Goal: Transaction & Acquisition: Purchase product/service

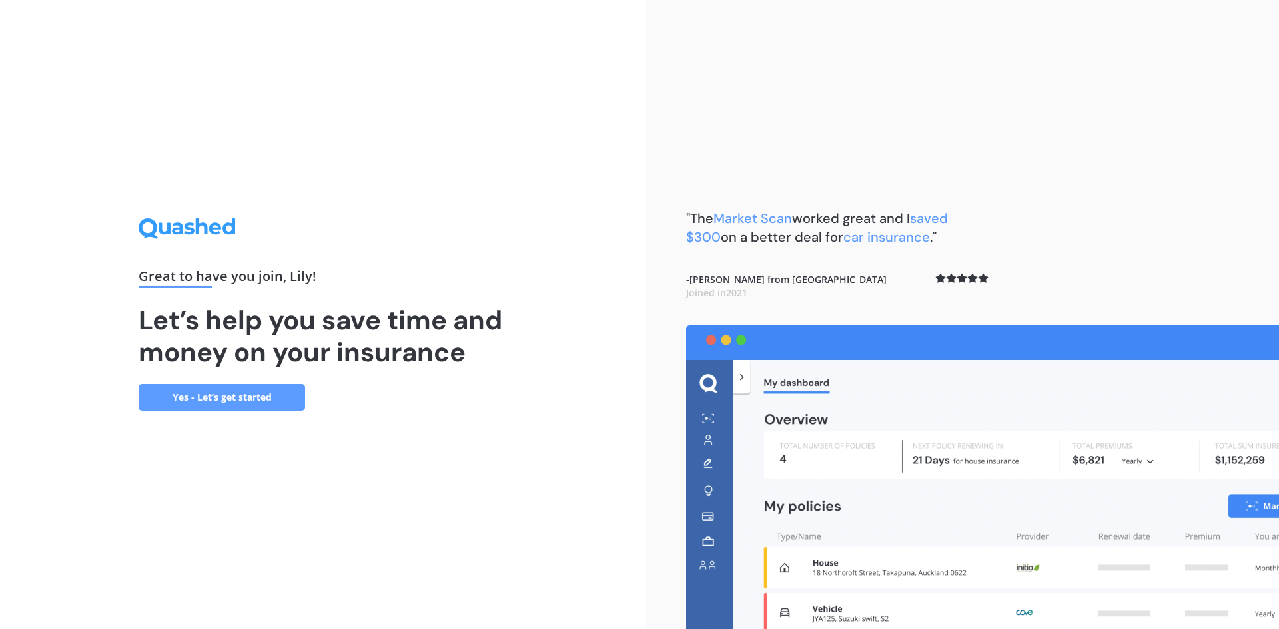
click at [253, 388] on link "Yes - Let’s get started" at bounding box center [222, 397] width 166 height 27
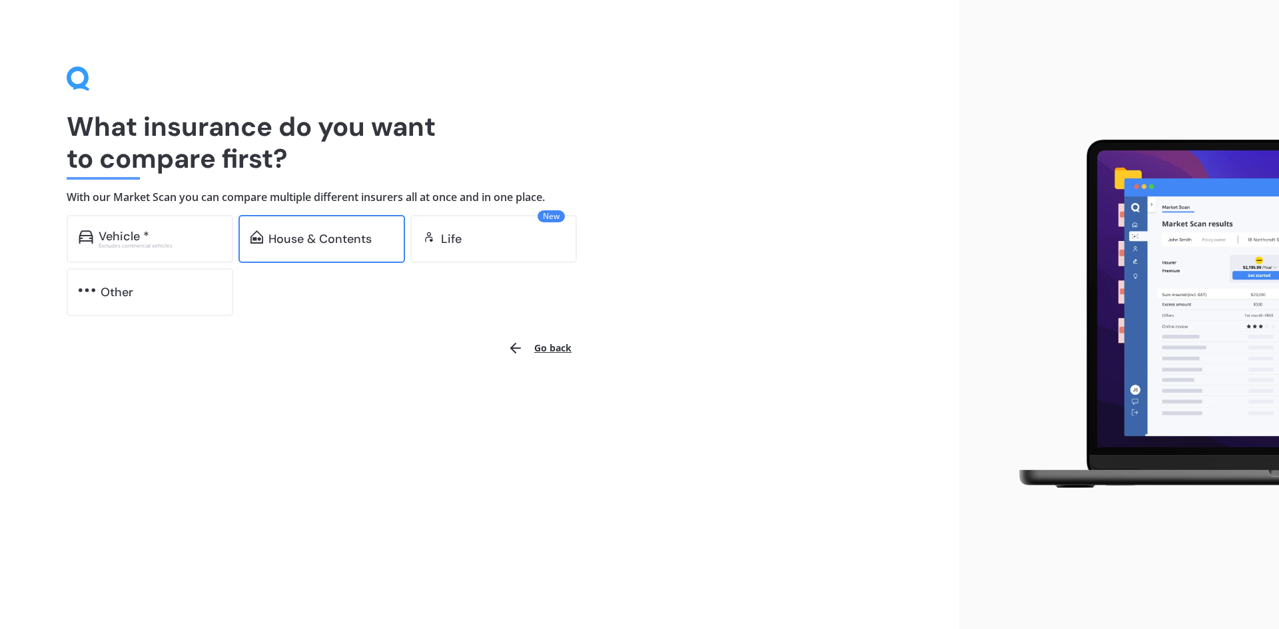
click at [304, 238] on div "House & Contents" at bounding box center [319, 238] width 103 height 13
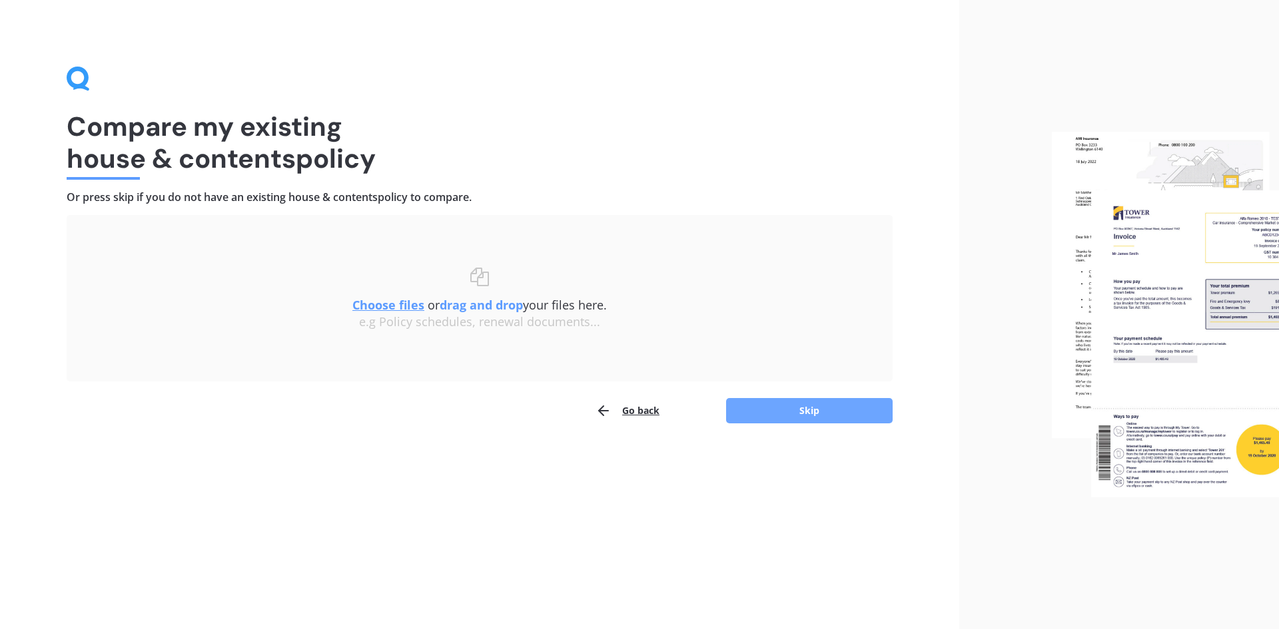
click at [816, 416] on button "Skip" at bounding box center [809, 410] width 166 height 25
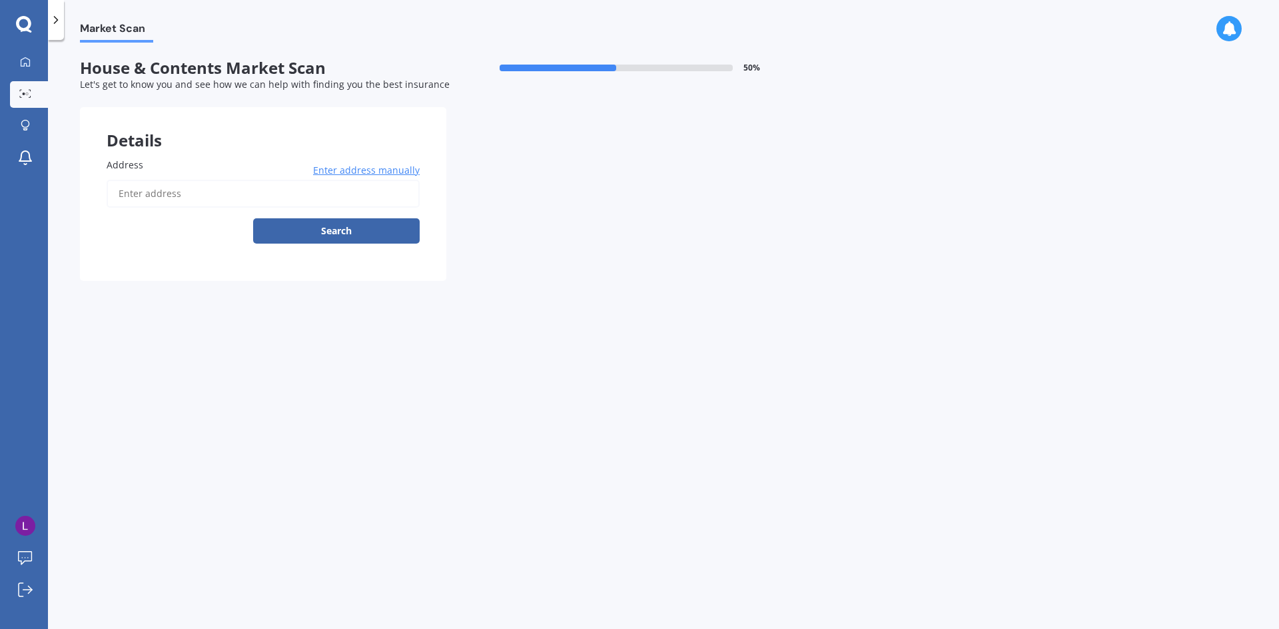
click at [189, 194] on input "Address" at bounding box center [263, 194] width 313 height 28
type input "17 Lavender Place, Papamoa Beach, Tauranga 3118"
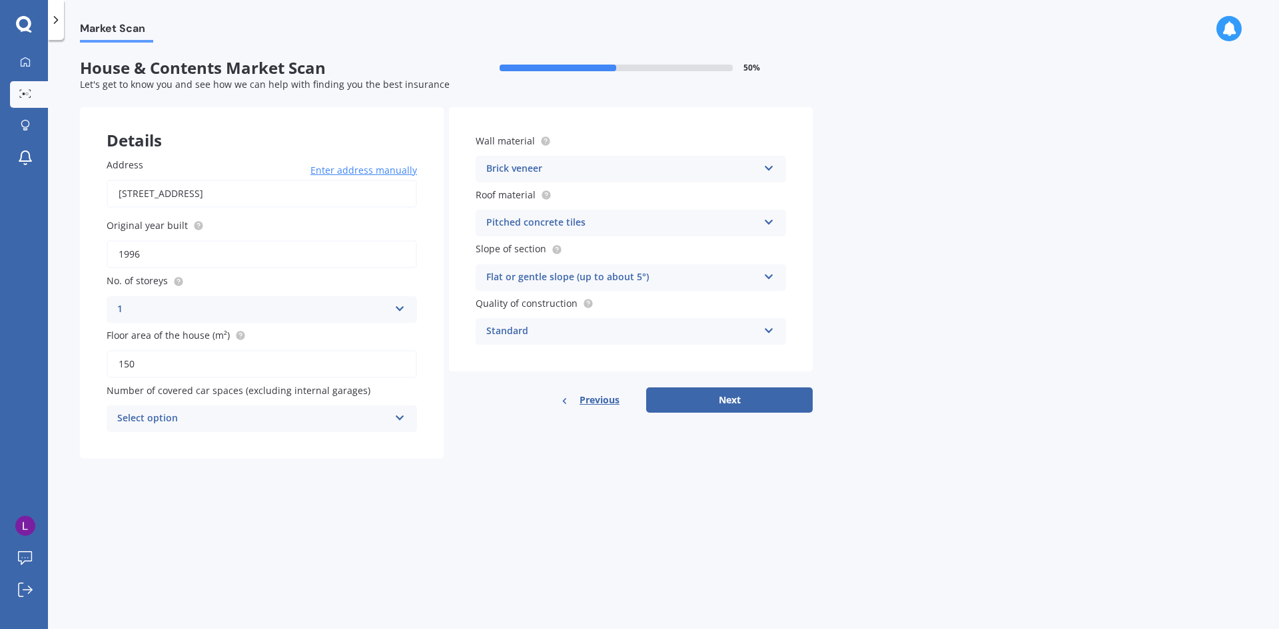
click at [244, 414] on div "Select option" at bounding box center [253, 419] width 272 height 16
click at [244, 414] on div "0" at bounding box center [253, 419] width 272 height 16
click at [232, 426] on div "Select option" at bounding box center [255, 419] width 265 height 15
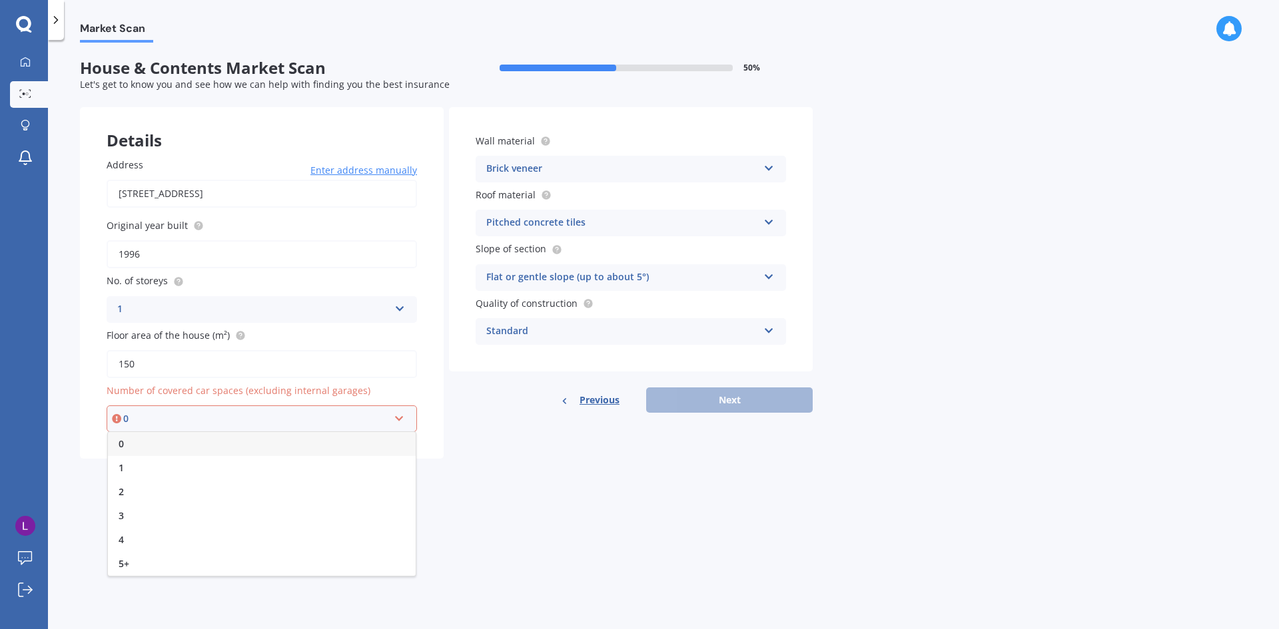
click at [168, 448] on div "0" at bounding box center [262, 444] width 308 height 24
click at [725, 401] on button "Next" at bounding box center [729, 400] width 166 height 25
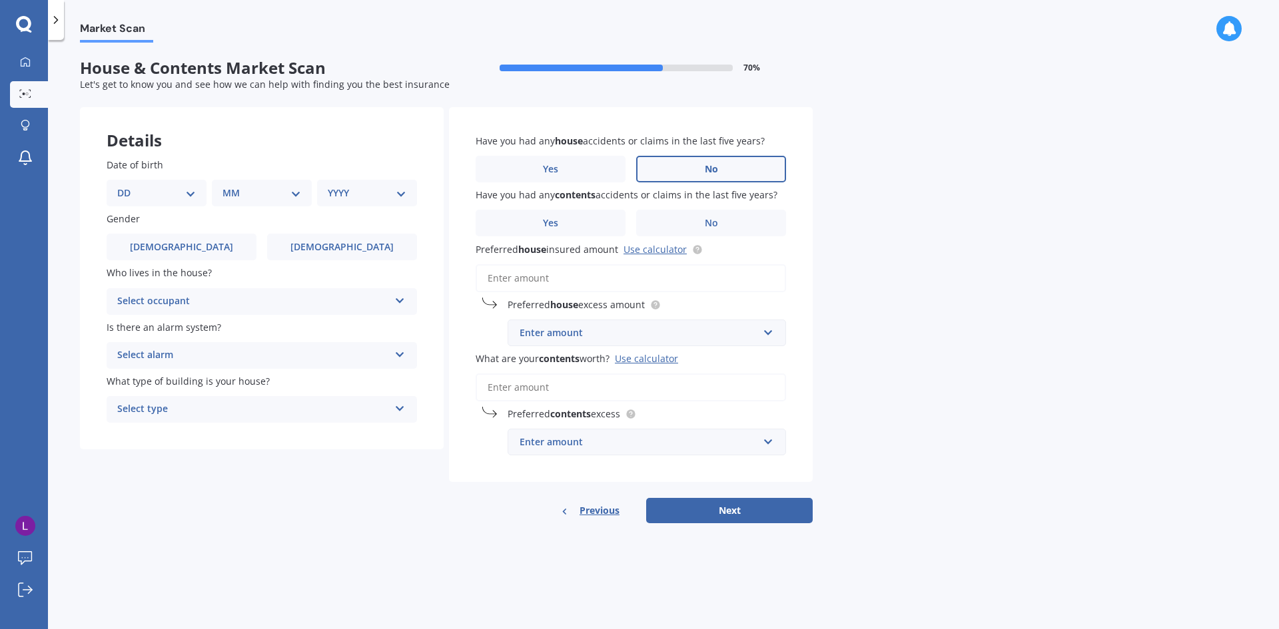
click at [687, 170] on label "No" at bounding box center [711, 169] width 150 height 27
click at [0, 0] on input "No" at bounding box center [0, 0] width 0 height 0
click at [679, 214] on label "No" at bounding box center [711, 223] width 150 height 27
click at [0, 0] on input "No" at bounding box center [0, 0] width 0 height 0
click at [664, 272] on input "Preferred house insured amount Use calculator" at bounding box center [630, 278] width 310 height 28
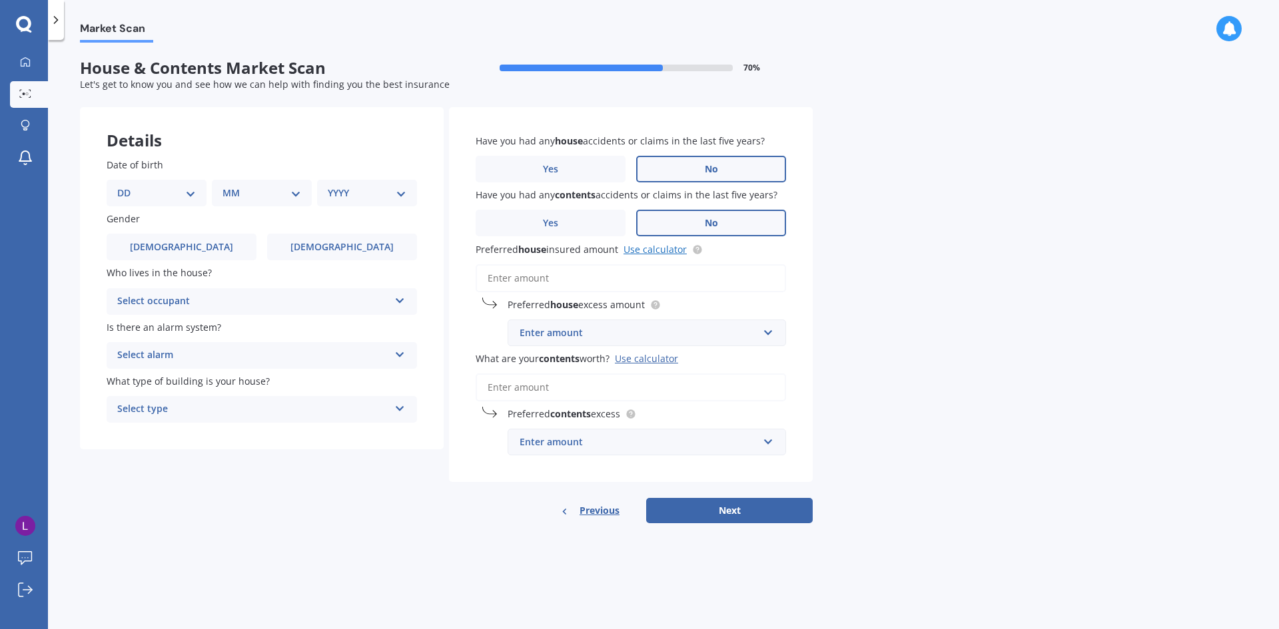
click at [661, 250] on link "Use calculator" at bounding box center [654, 249] width 63 height 13
click at [561, 270] on input "Preferred house insured amount Use calculator" at bounding box center [630, 278] width 310 height 28
click at [567, 331] on div "Enter amount" at bounding box center [638, 333] width 238 height 15
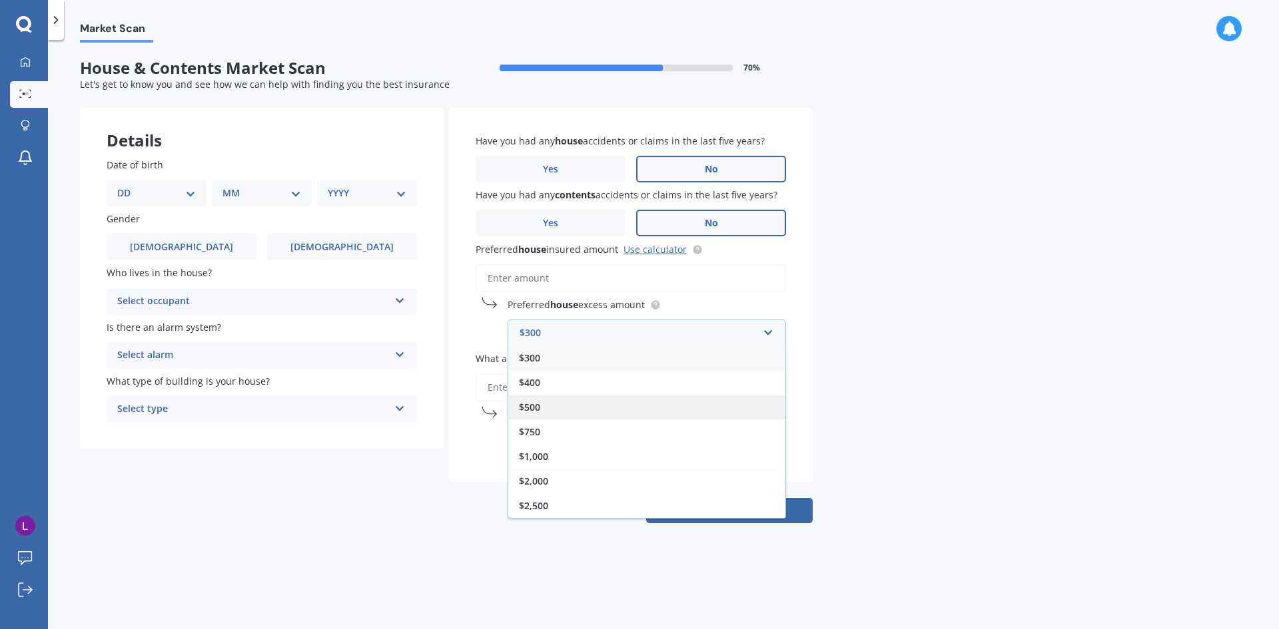
click at [547, 412] on div "$500" at bounding box center [646, 407] width 277 height 25
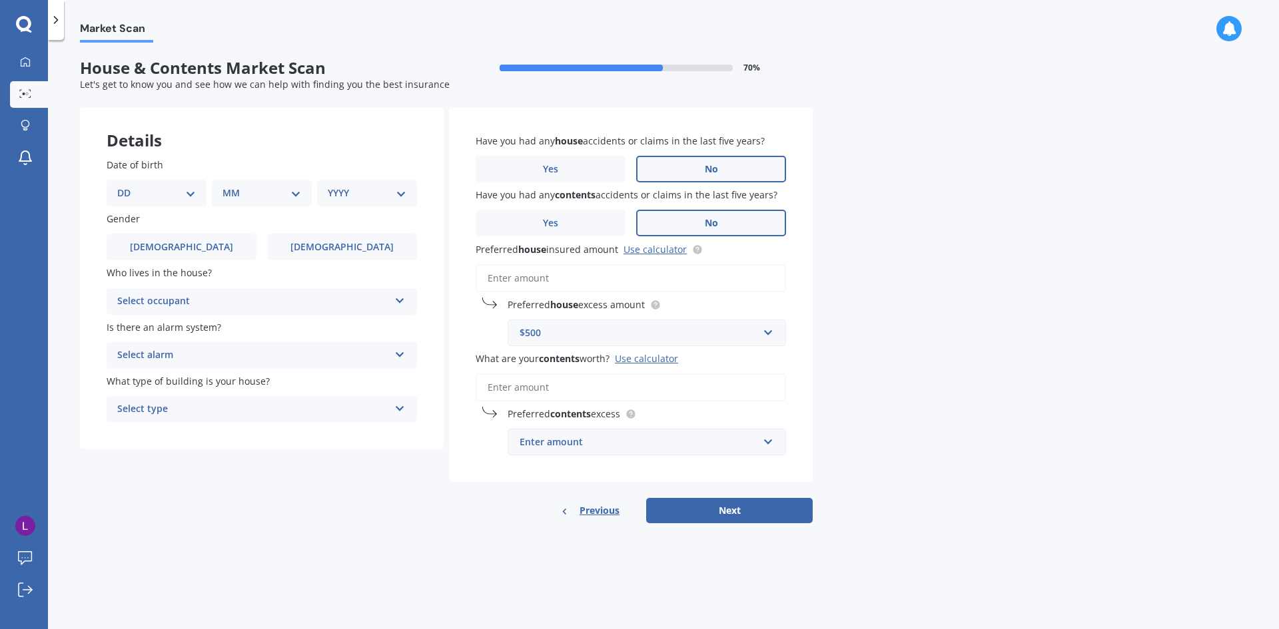
click at [543, 274] on input "Preferred house insured amount Use calculator" at bounding box center [630, 278] width 310 height 28
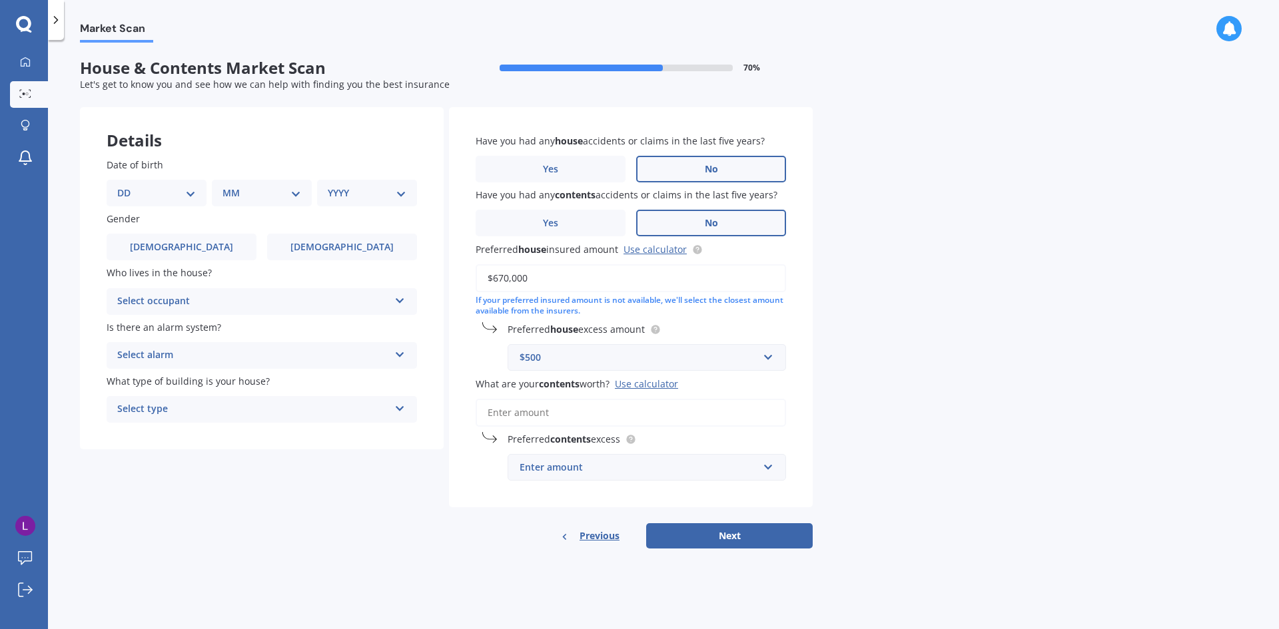
type input "$670,000"
click at [611, 403] on input "What are your contents worth? Use calculator" at bounding box center [630, 413] width 310 height 28
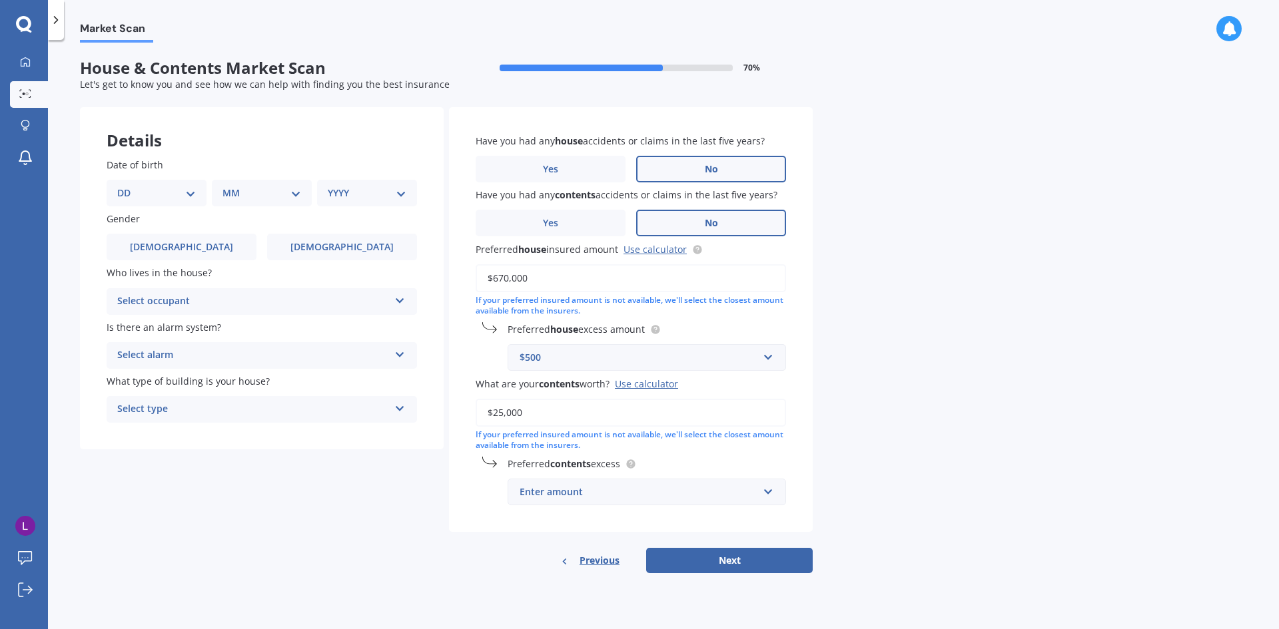
type input "$25,000"
click at [606, 501] on input "text" at bounding box center [642, 491] width 266 height 25
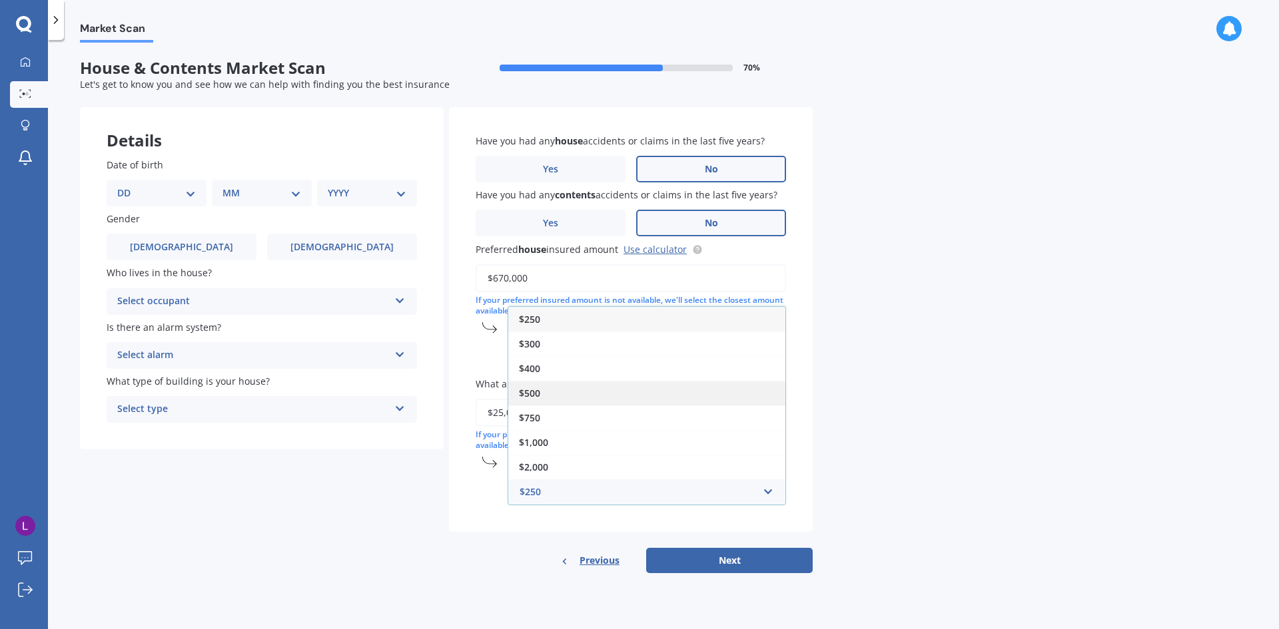
click at [528, 389] on span "$500" at bounding box center [529, 393] width 21 height 13
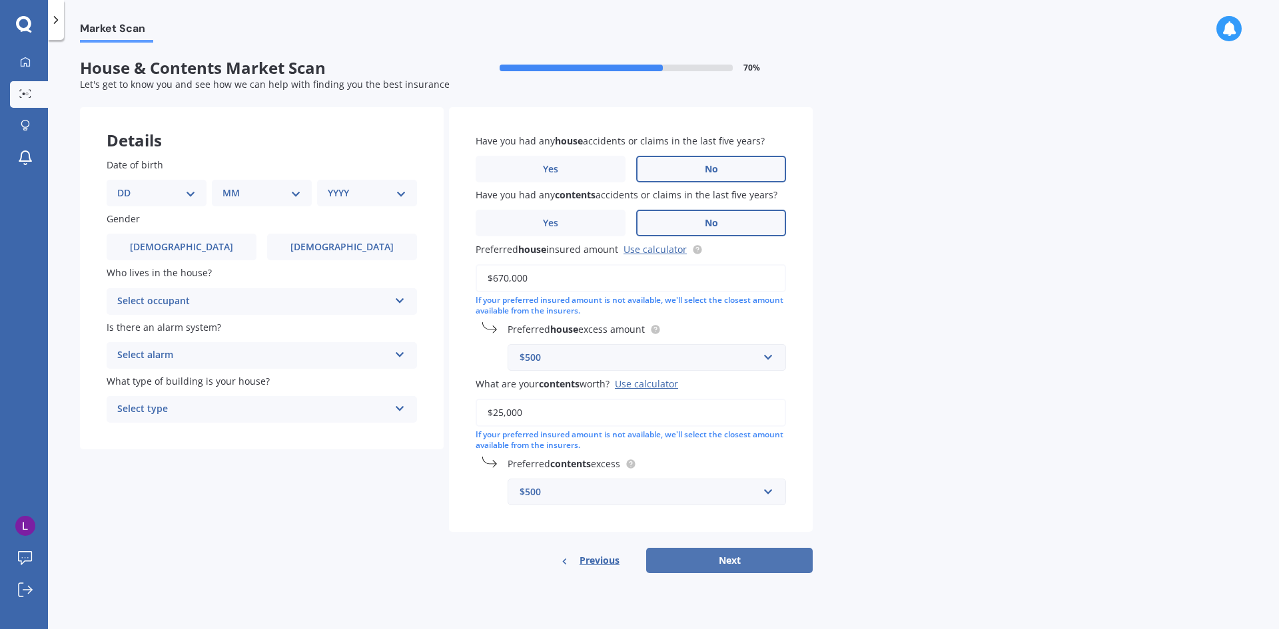
click at [695, 563] on button "Next" at bounding box center [729, 560] width 166 height 25
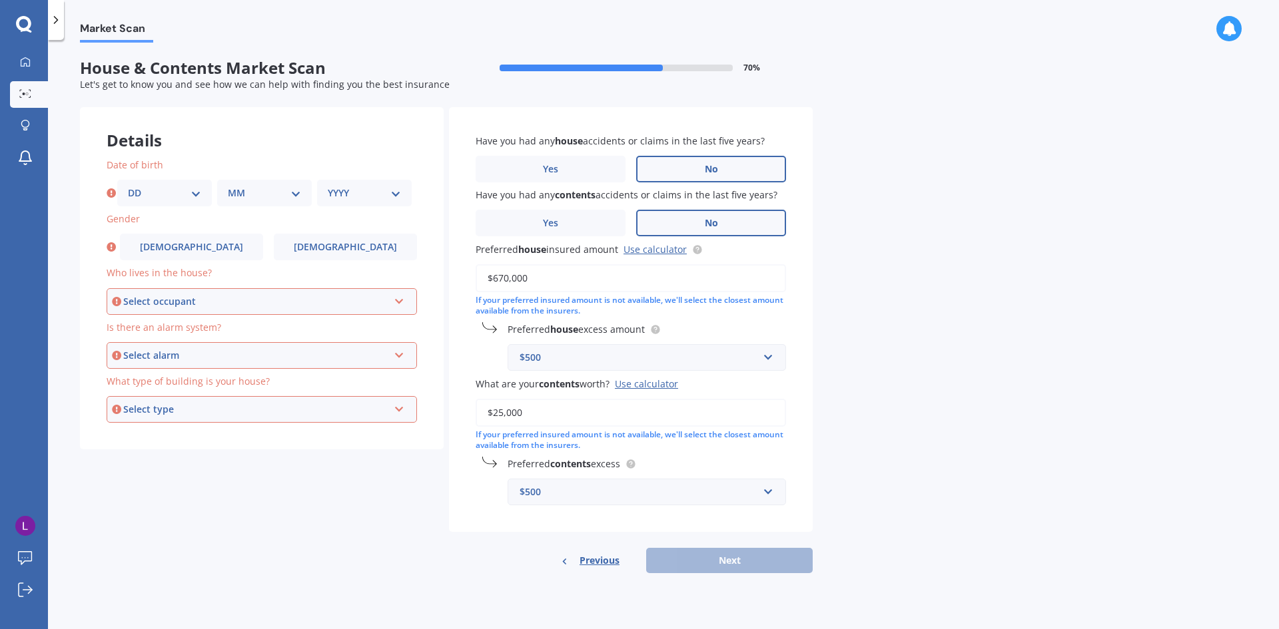
click at [172, 303] on div "Select occupant" at bounding box center [255, 301] width 265 height 15
click at [168, 330] on div "Owner" at bounding box center [262, 327] width 308 height 24
click at [171, 354] on div "Select alarm" at bounding box center [255, 355] width 265 height 15
click at [181, 396] on div "Yes, not monitored" at bounding box center [262, 405] width 308 height 24
click at [185, 403] on div "Select type" at bounding box center [255, 409] width 265 height 15
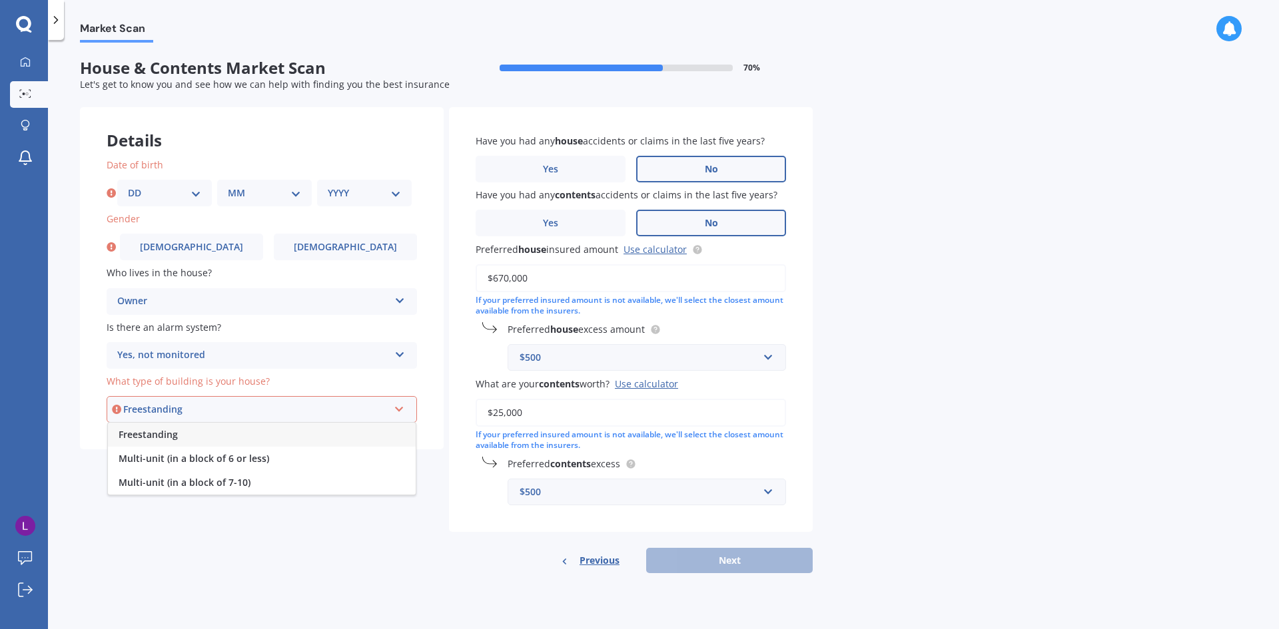
click at [182, 435] on div "Freestanding" at bounding box center [262, 435] width 308 height 24
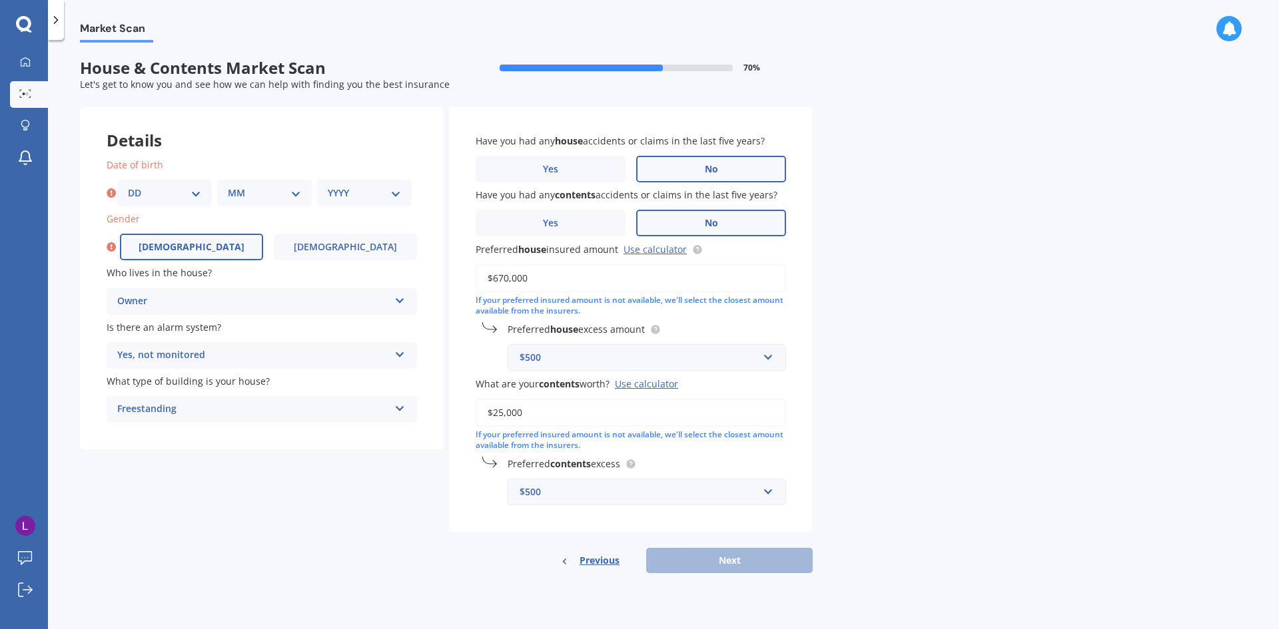
click at [184, 246] on span "Male" at bounding box center [192, 247] width 106 height 11
click at [0, 0] on input "Male" at bounding box center [0, 0] width 0 height 0
click at [288, 254] on label "Female" at bounding box center [342, 247] width 150 height 27
click at [0, 0] on input "Female" at bounding box center [0, 0] width 0 height 0
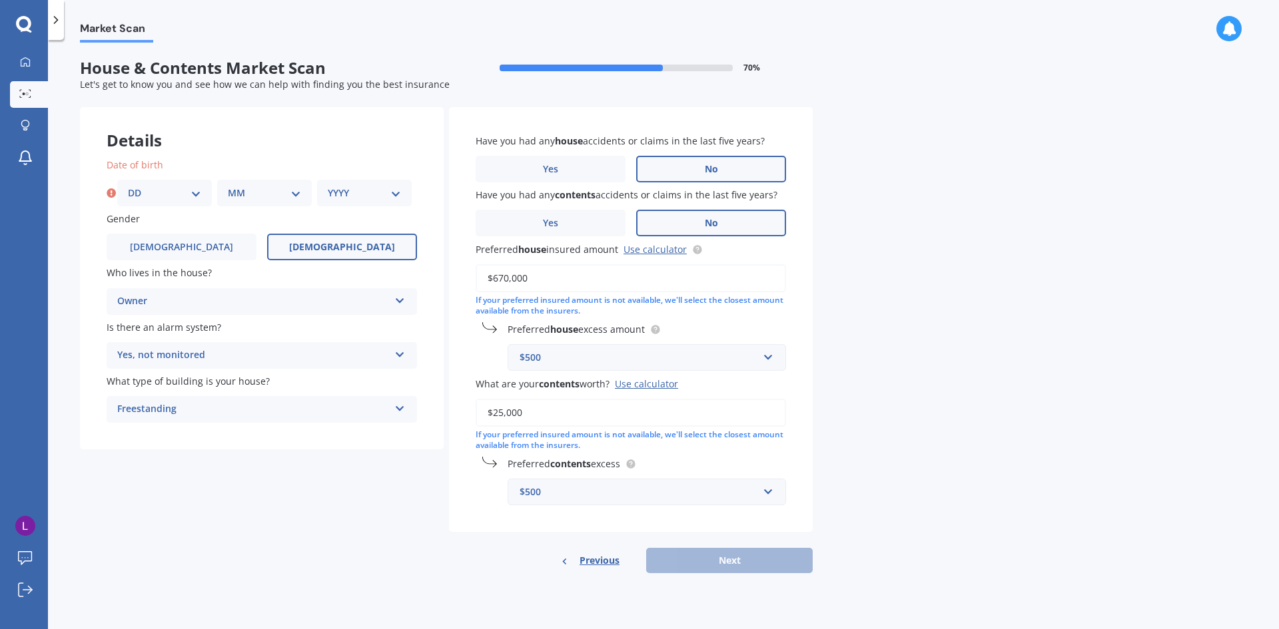
click at [133, 193] on select "DD 01 02 03 04 05 06 07 08 09 10 11 12 13 14 15 16 17 18 19 20 21 22 23 24 25 2…" at bounding box center [164, 193] width 73 height 15
select select "02"
click at [128, 186] on select "DD 01 02 03 04 05 06 07 08 09 10 11 12 13 14 15 16 17 18 19 20 21 22 23 24 25 2…" at bounding box center [164, 193] width 73 height 15
click at [252, 196] on select "MM 01 02 03 04 05 06 07 08 09 10 11 12" at bounding box center [264, 193] width 73 height 15
click at [228, 186] on select "MM 01 02 03 04 05 06 07 08 09 10 11 12" at bounding box center [264, 193] width 73 height 15
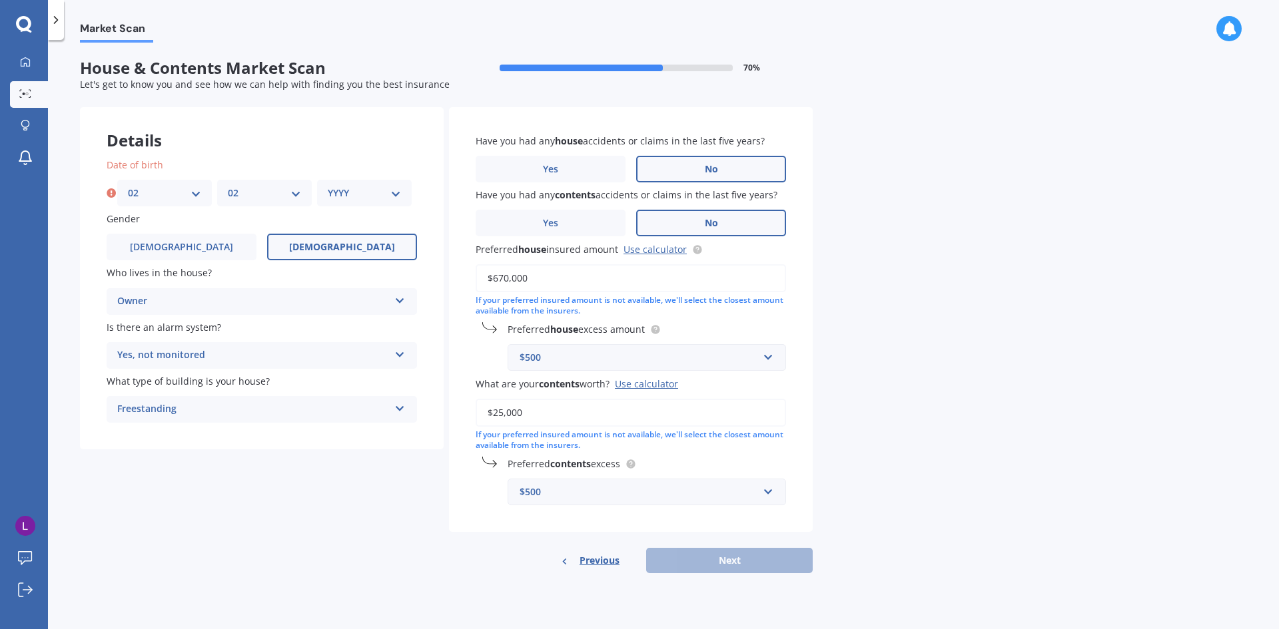
click at [248, 199] on select "MM 01 02 03 04 05 06 07 08 09 10 11 12" at bounding box center [264, 193] width 73 height 15
select select "03"
click at [228, 186] on select "MM 01 02 03 04 05 06 07 08 09 10 11 12" at bounding box center [264, 193] width 73 height 15
click at [348, 187] on select "YYYY 2009 2008 2007 2006 2005 2004 2003 2002 2001 2000 1999 1998 1997 1996 1995…" at bounding box center [364, 193] width 73 height 15
select select "2000"
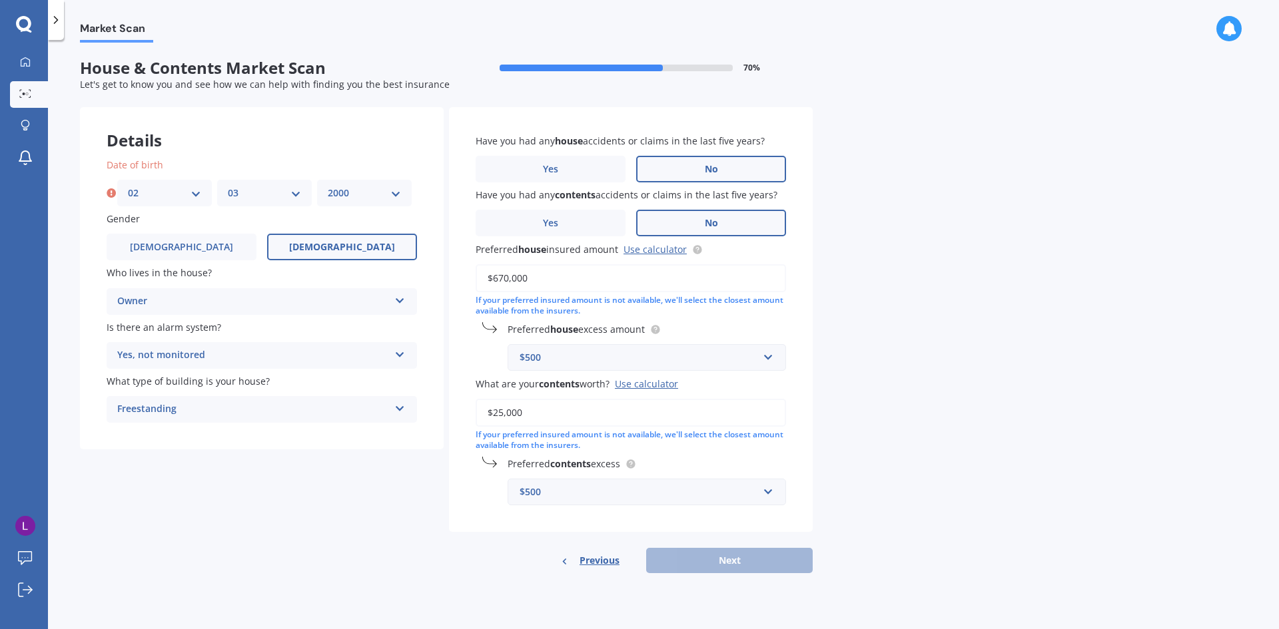
click at [328, 186] on select "YYYY 2009 2008 2007 2006 2005 2004 2003 2002 2001 2000 1999 1998 1997 1996 1995…" at bounding box center [364, 193] width 73 height 15
click at [722, 566] on button "Next" at bounding box center [729, 560] width 166 height 25
select select "02"
select select "03"
select select "2000"
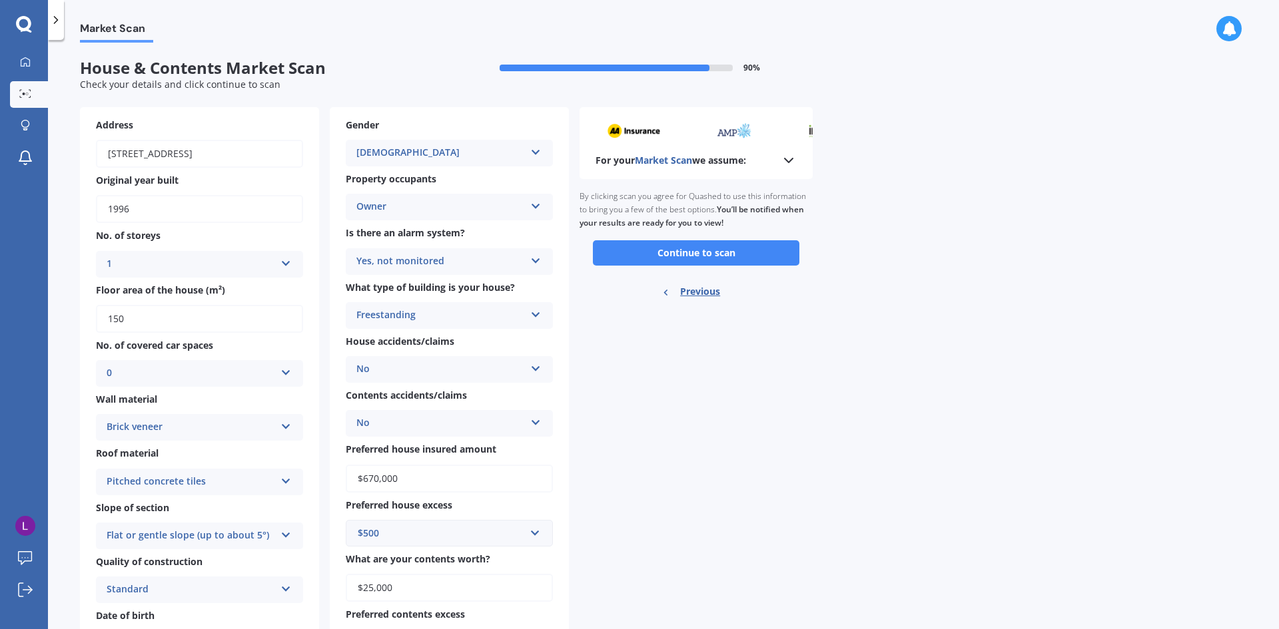
scroll to position [67, 0]
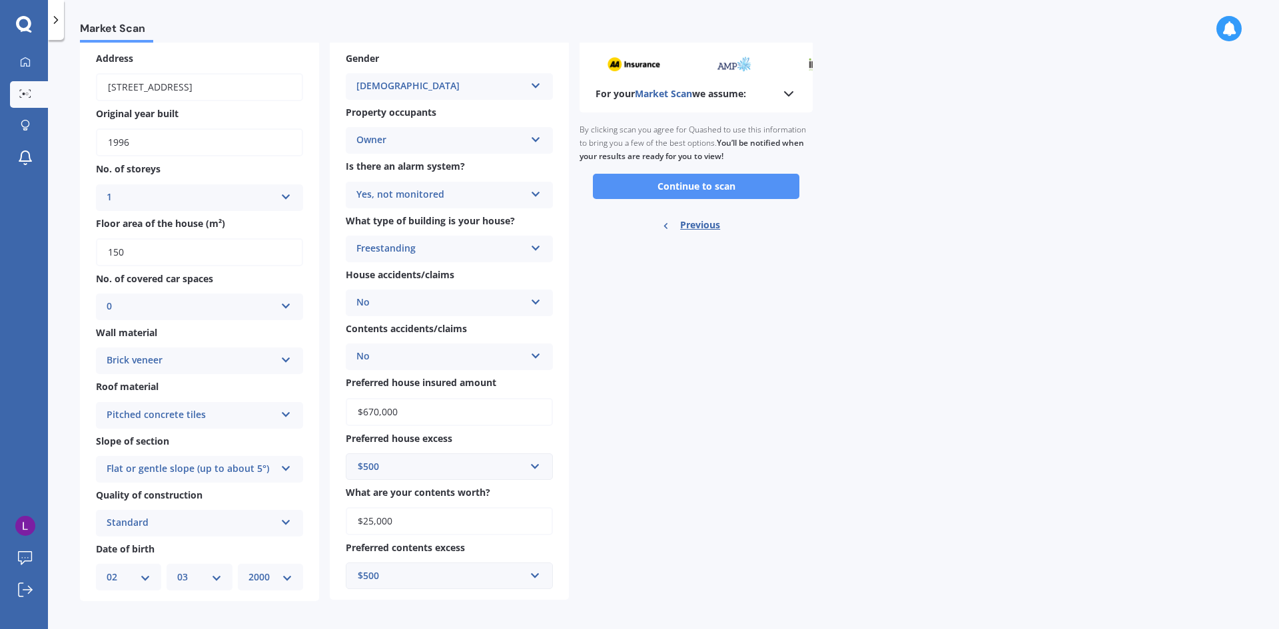
click at [690, 188] on button "Continue to scan" at bounding box center [696, 186] width 206 height 25
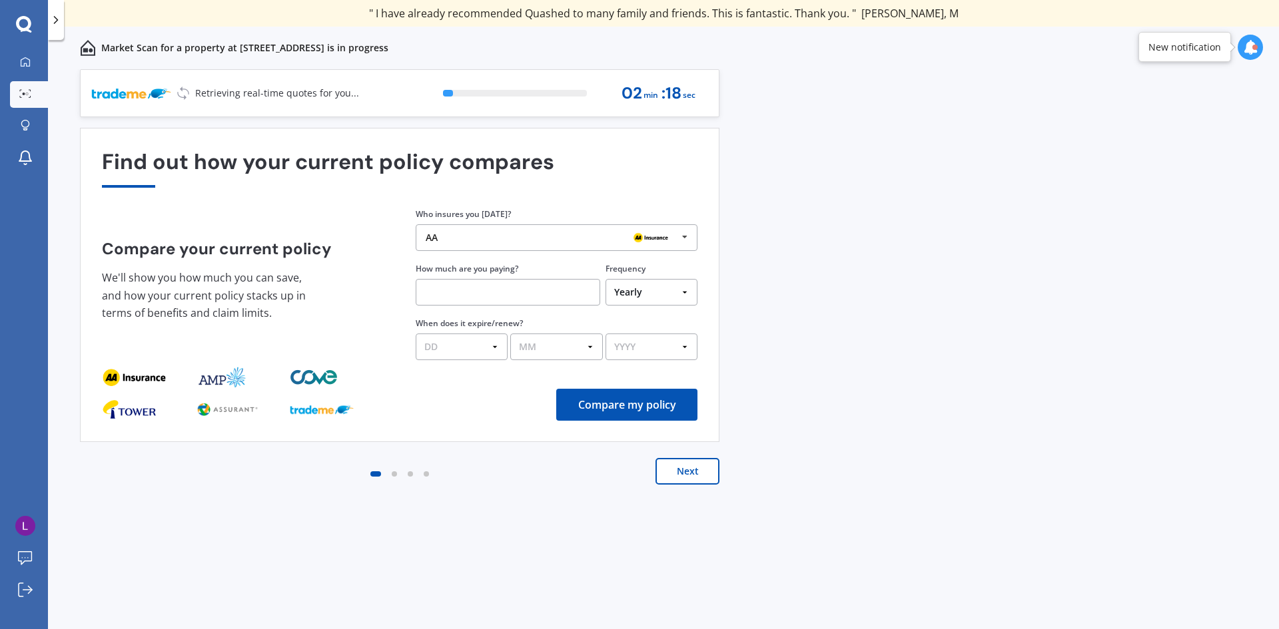
click at [659, 238] on img at bounding box center [650, 238] width 43 height 16
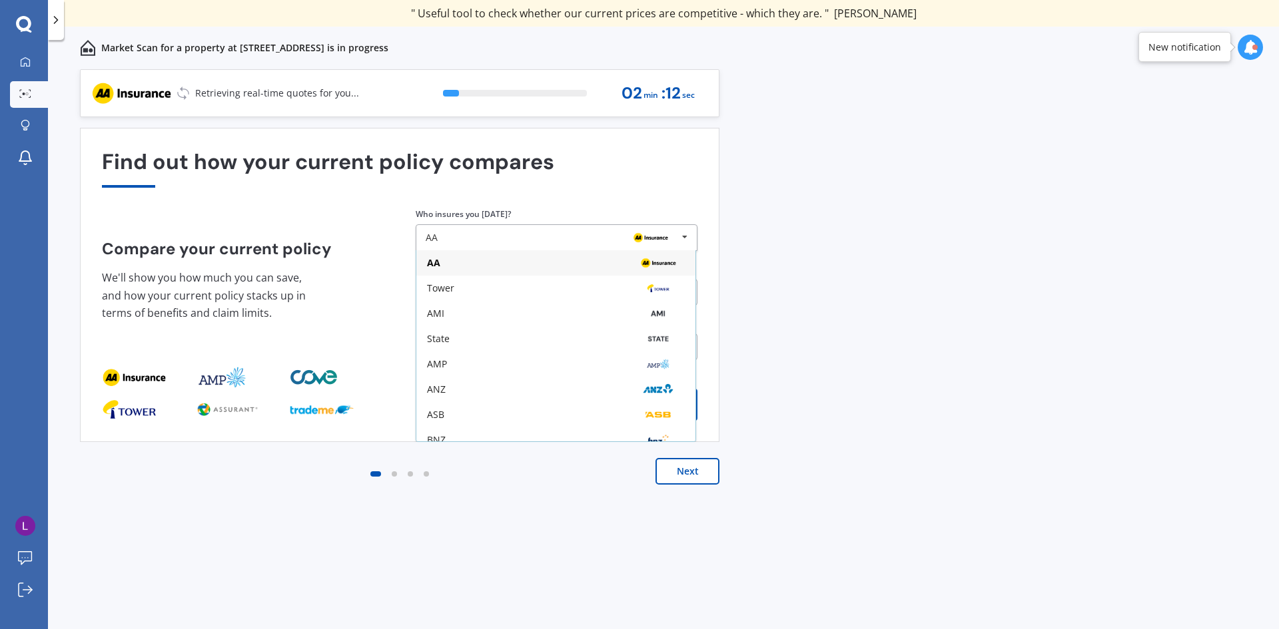
click at [911, 325] on div "Previous 60,000+ Kiwis have signed up to shop and save on insurance with us " H…" at bounding box center [663, 363] width 1231 height 589
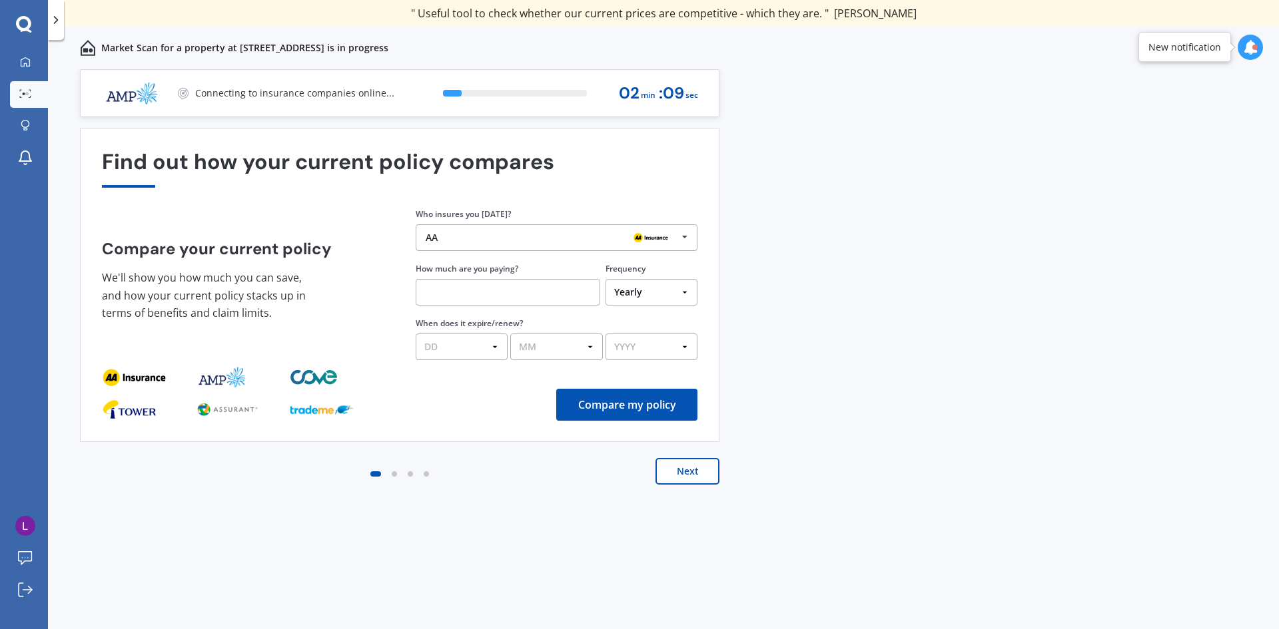
click at [697, 471] on button "Next" at bounding box center [687, 471] width 64 height 27
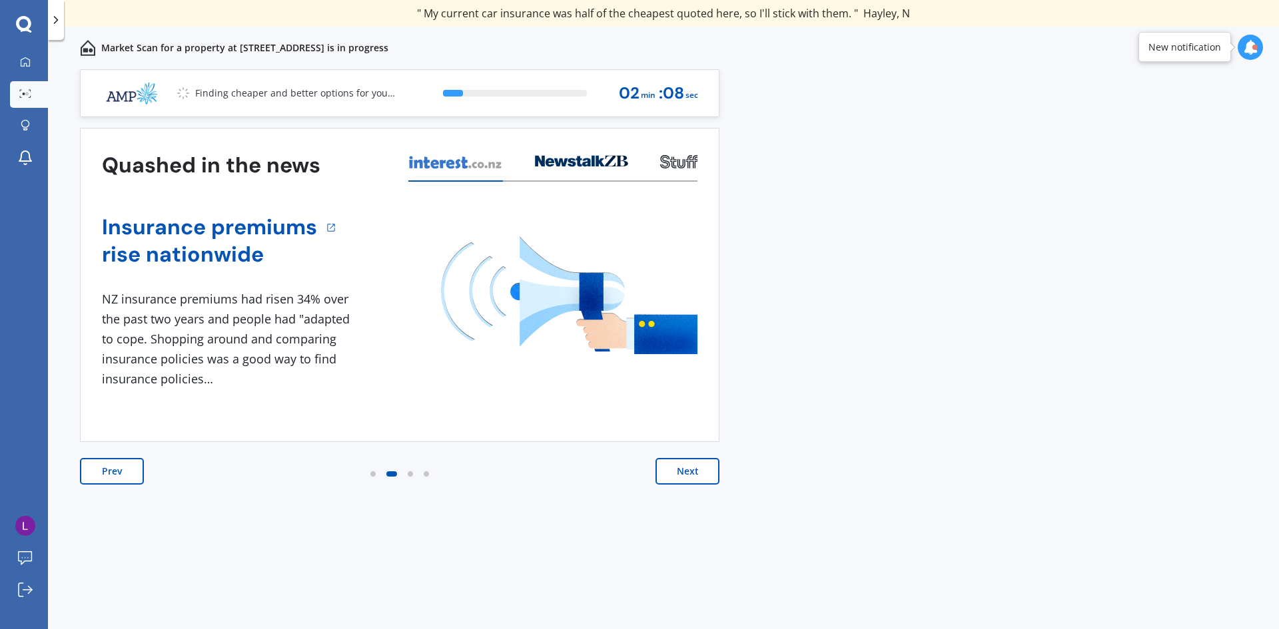
click at [681, 467] on button "Next" at bounding box center [687, 471] width 64 height 27
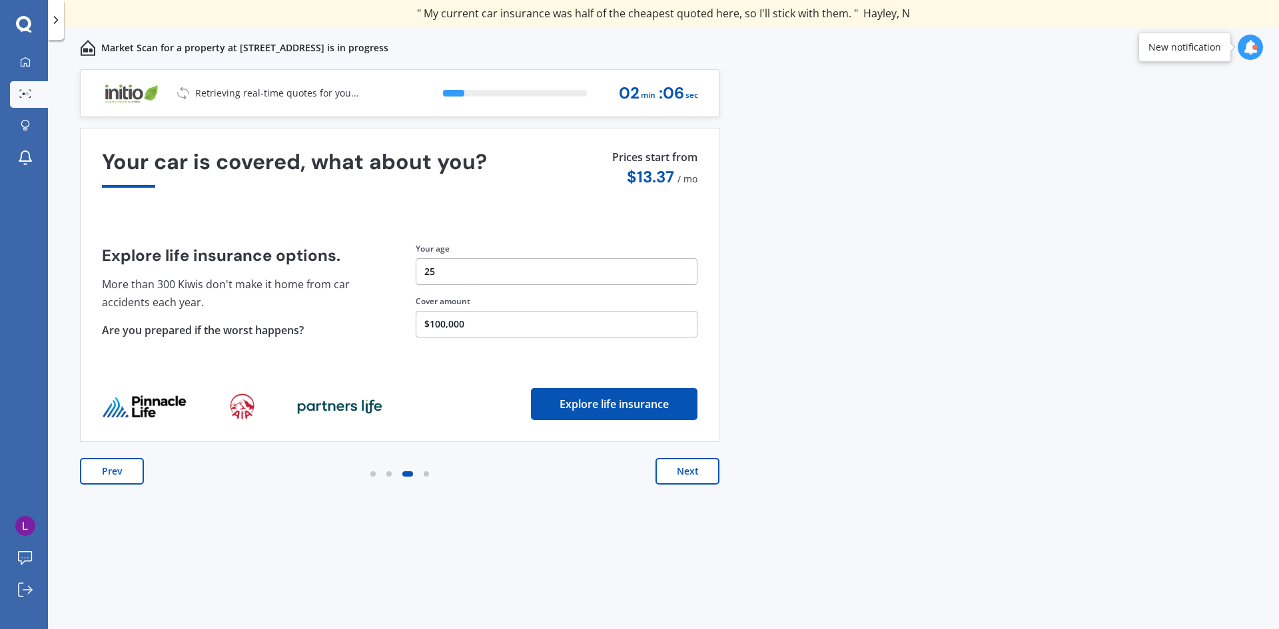
click at [681, 467] on button "Next" at bounding box center [687, 471] width 64 height 27
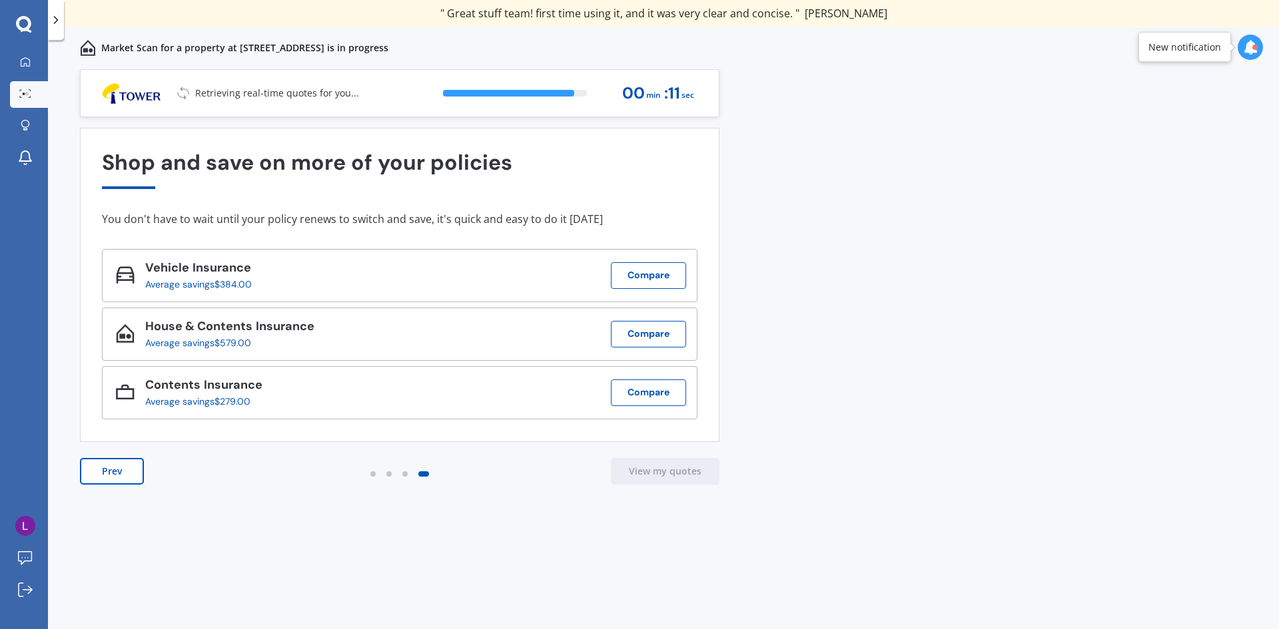
click at [107, 463] on button "Prev" at bounding box center [112, 471] width 64 height 27
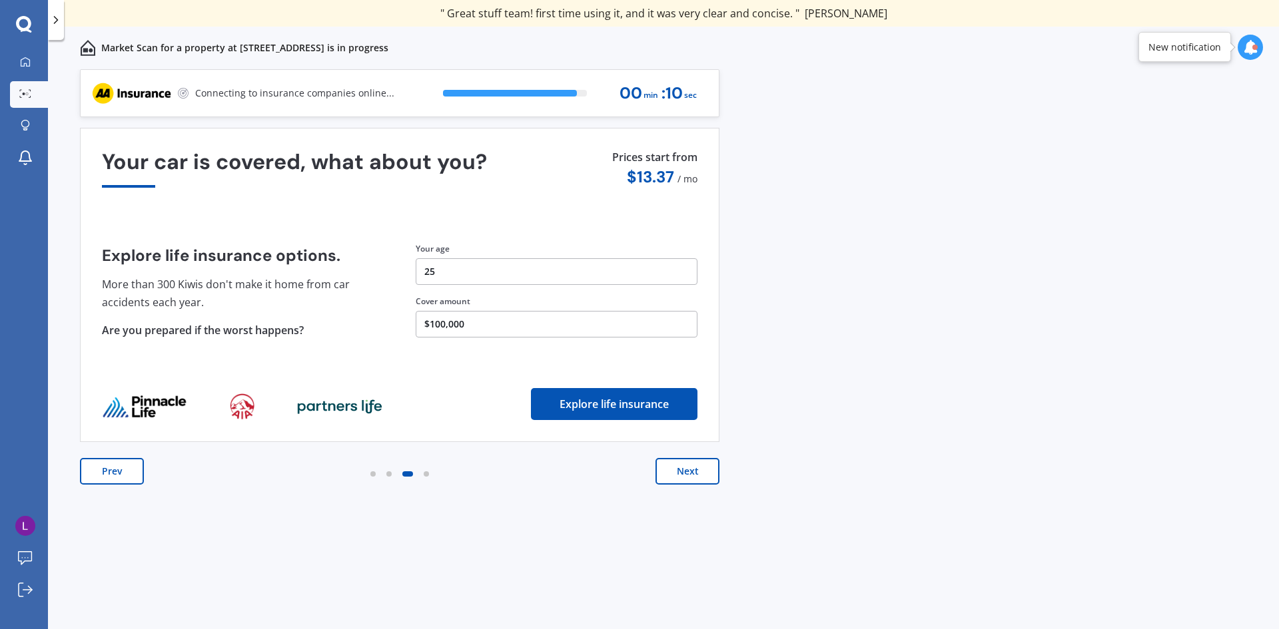
click at [114, 472] on button "Prev" at bounding box center [112, 471] width 64 height 27
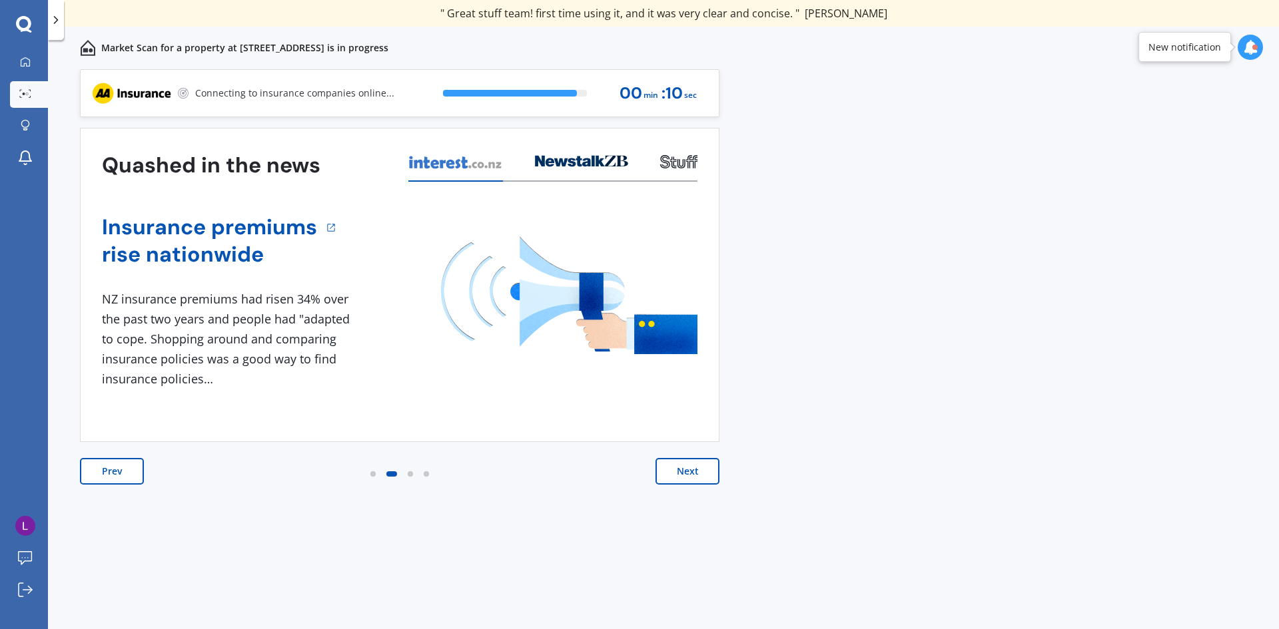
click at [114, 472] on button "Prev" at bounding box center [112, 471] width 64 height 27
click at [113, 472] on button "Prev" at bounding box center [112, 471] width 64 height 27
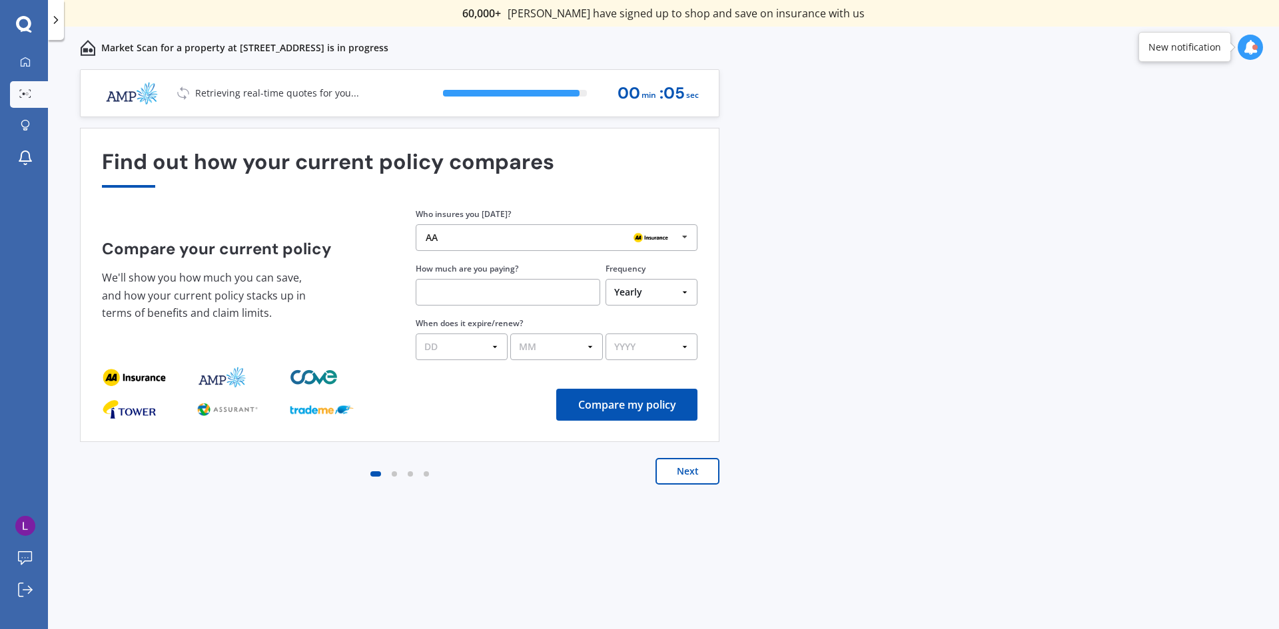
click at [644, 392] on button "Compare my policy" at bounding box center [626, 405] width 141 height 32
click at [480, 292] on input "text" at bounding box center [508, 292] width 184 height 27
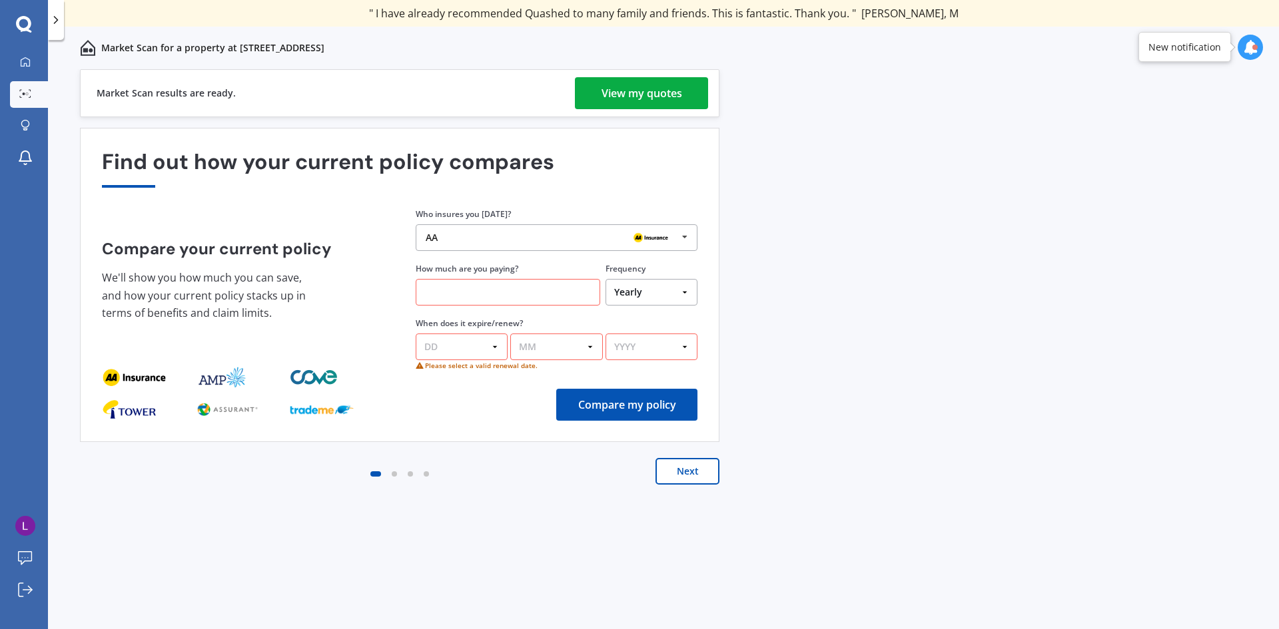
click at [651, 86] on div "View my quotes" at bounding box center [641, 93] width 81 height 32
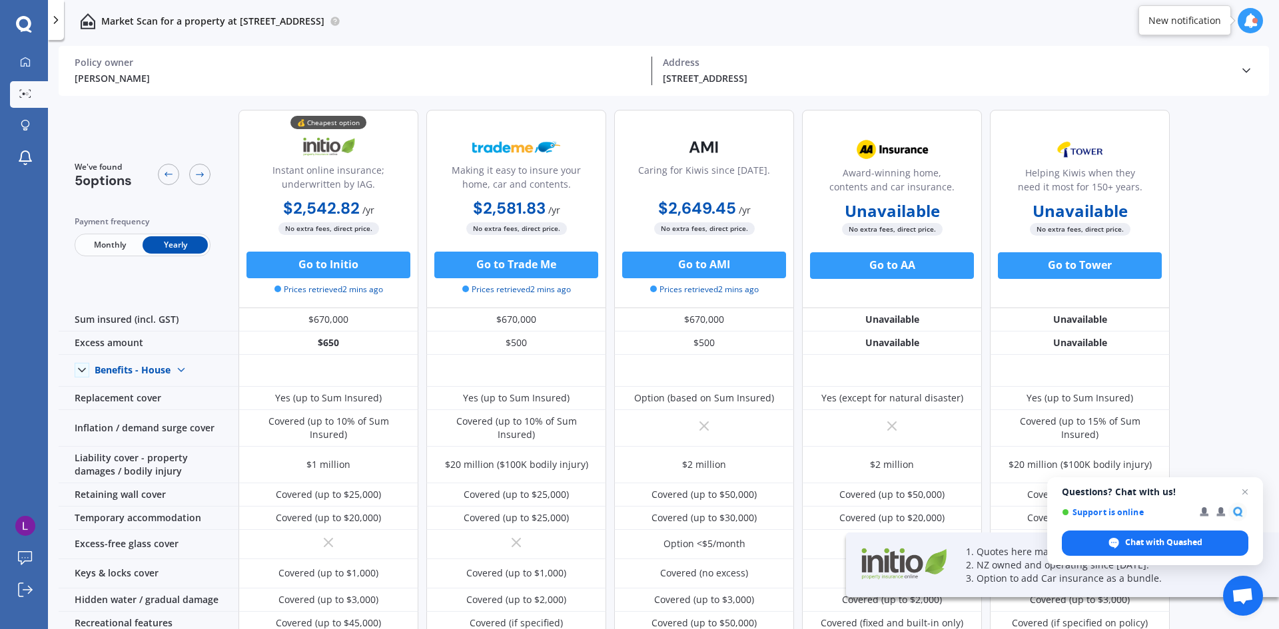
scroll to position [481, 0]
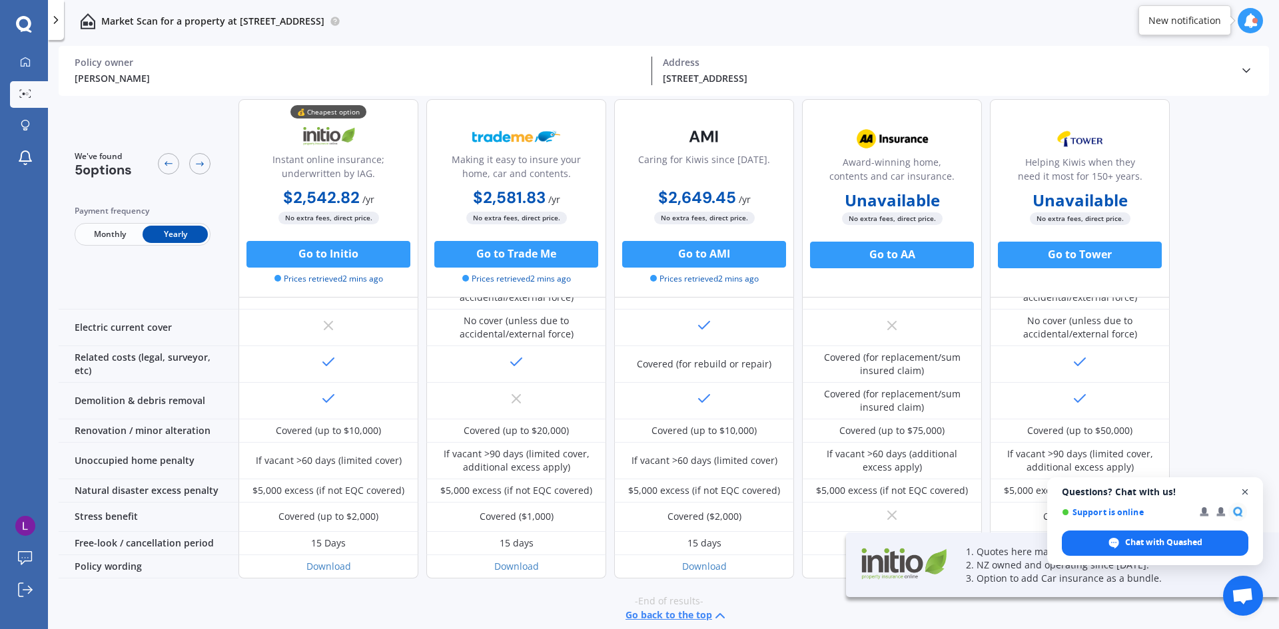
click at [1245, 491] on span "Open chat" at bounding box center [1245, 492] width 17 height 17
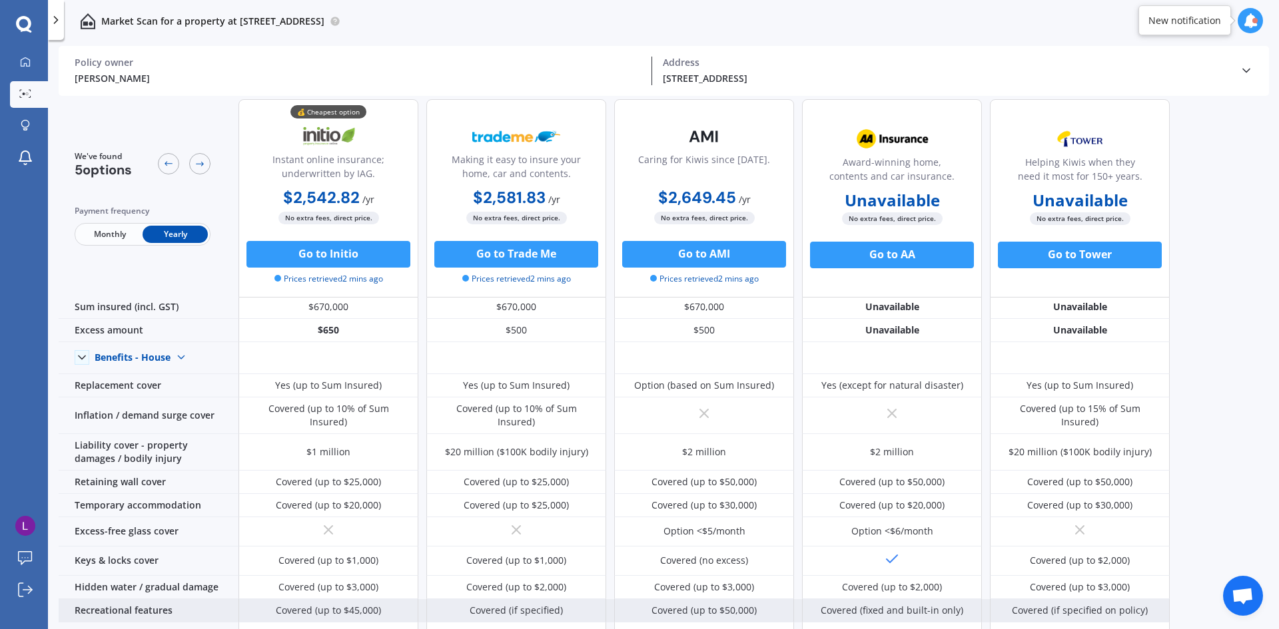
scroll to position [0, 0]
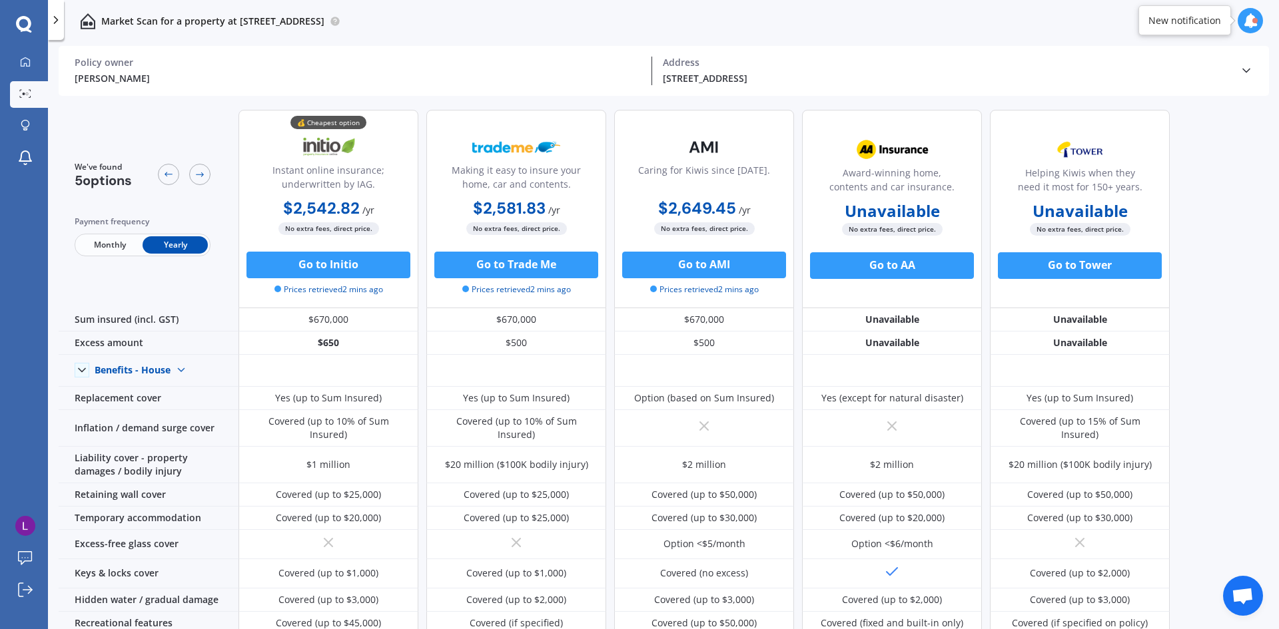
click at [99, 252] on span "Monthly" at bounding box center [109, 244] width 65 height 17
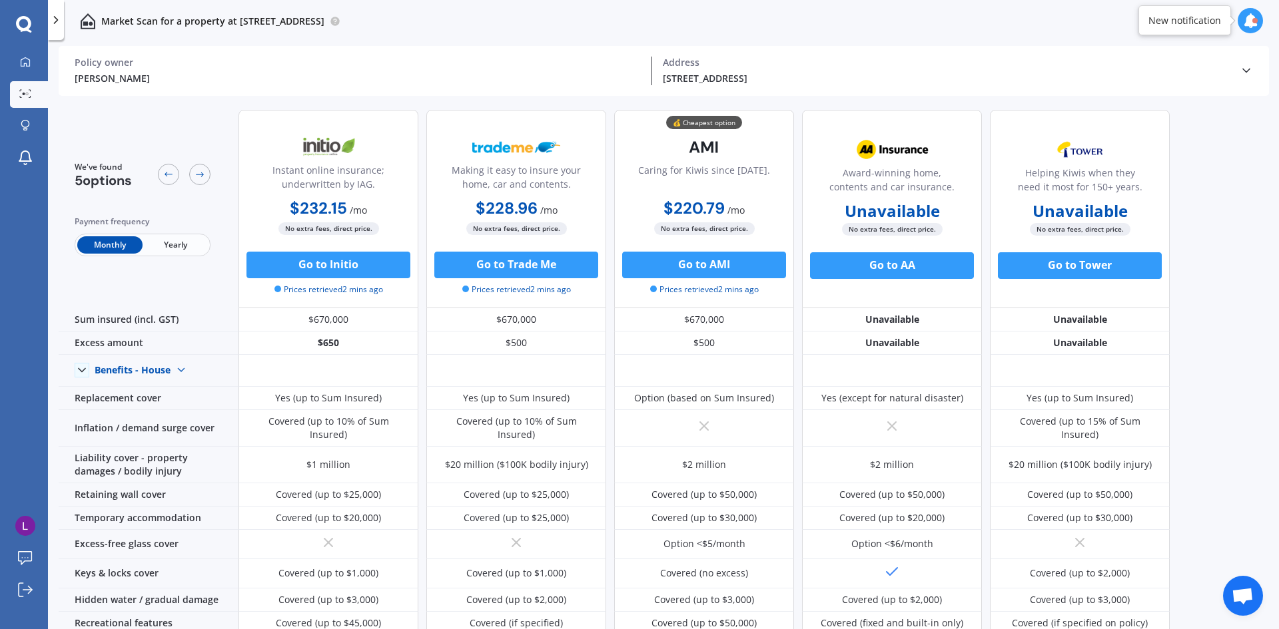
click at [1091, 281] on div "Go to Tower" at bounding box center [1080, 272] width 180 height 41
click at [1085, 271] on button "Go to Tower" at bounding box center [1080, 265] width 164 height 27
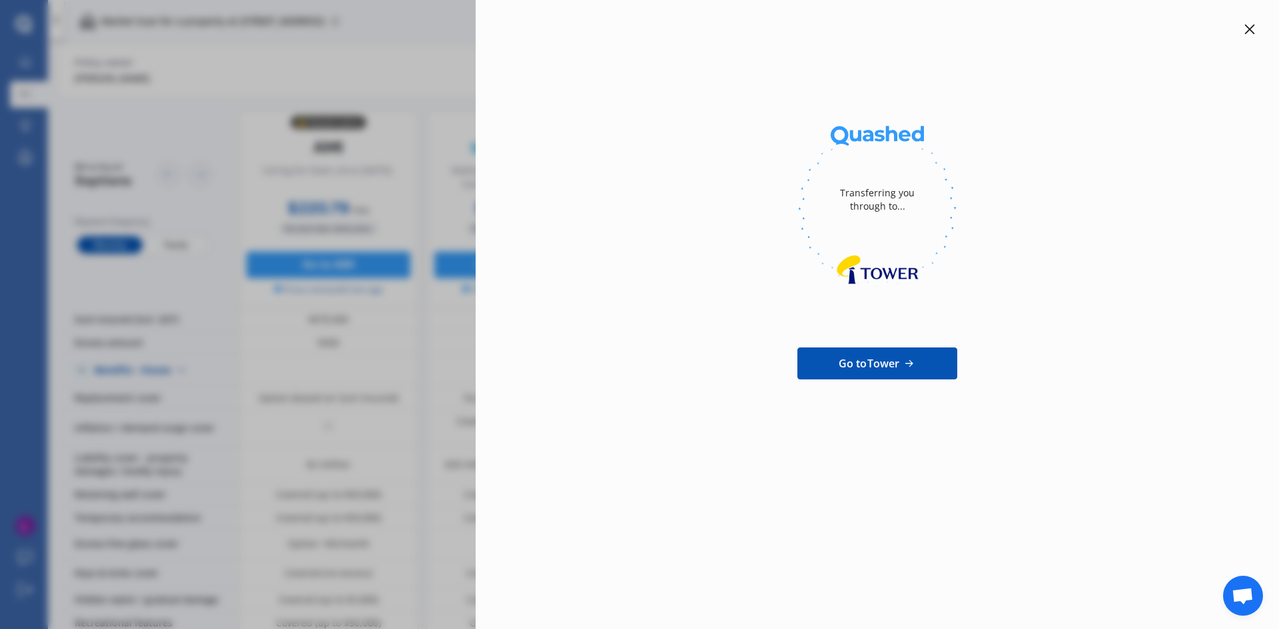
click at [1252, 31] on icon at bounding box center [1250, 30] width 10 height 10
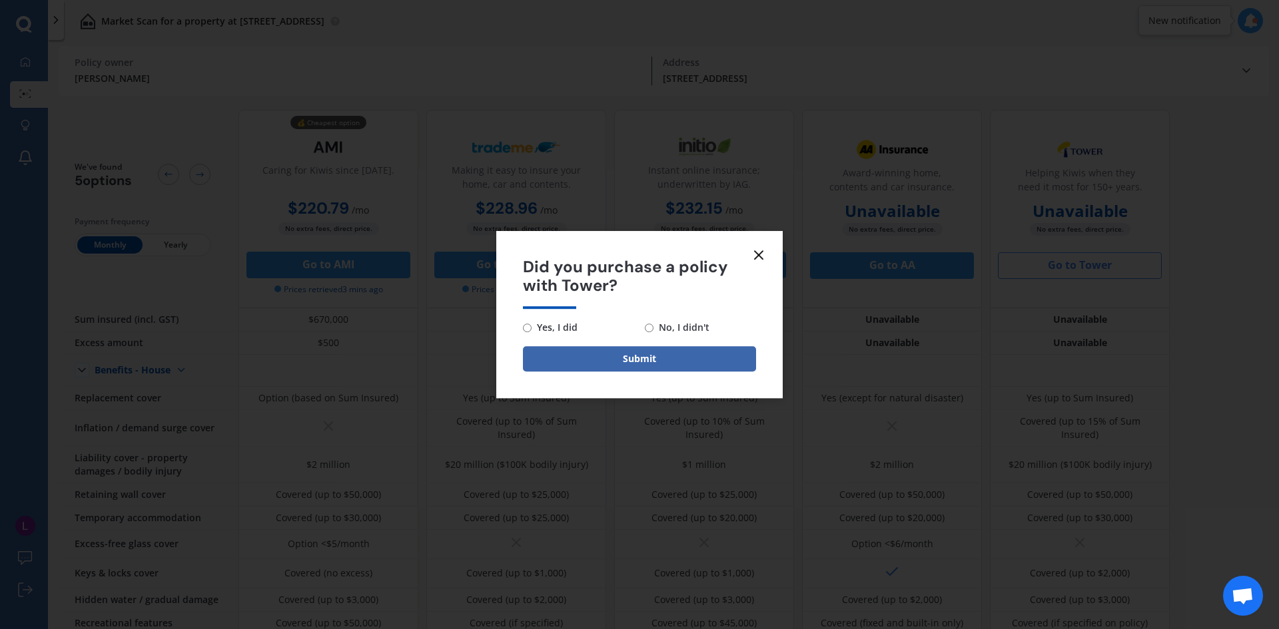
click at [651, 324] on input "No, I didn't" at bounding box center [649, 328] width 9 height 9
radio input "true"
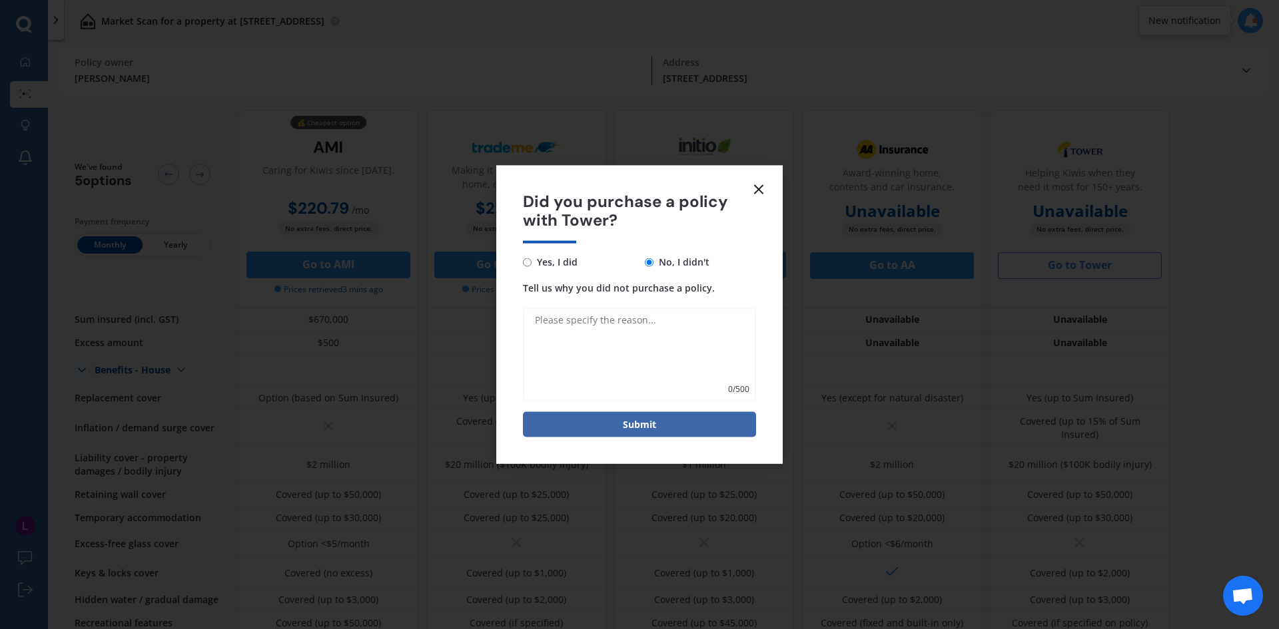
click at [762, 182] on icon at bounding box center [758, 189] width 16 height 16
